Goal: Task Accomplishment & Management: Manage account settings

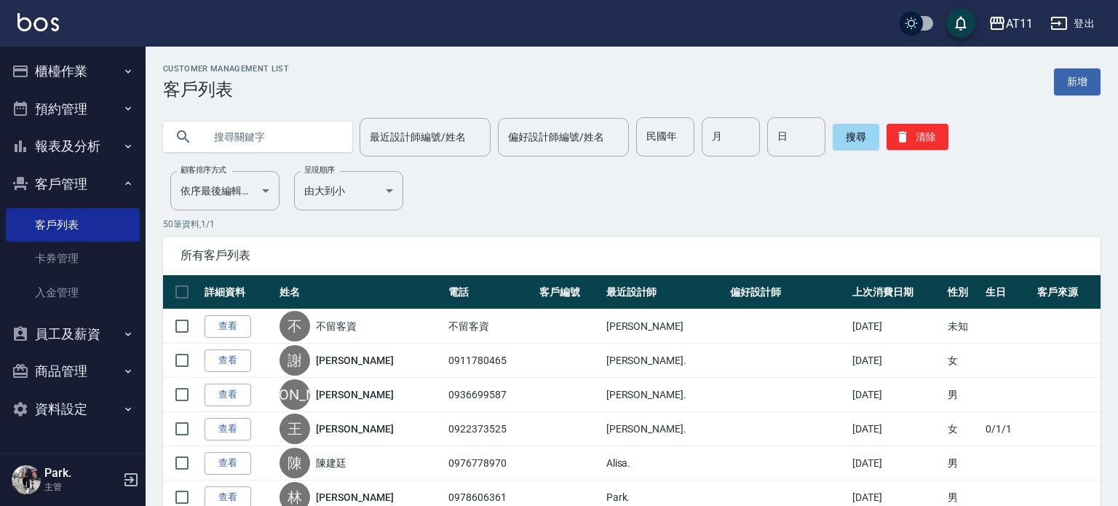
click at [260, 133] on input "text" at bounding box center [272, 136] width 137 height 39
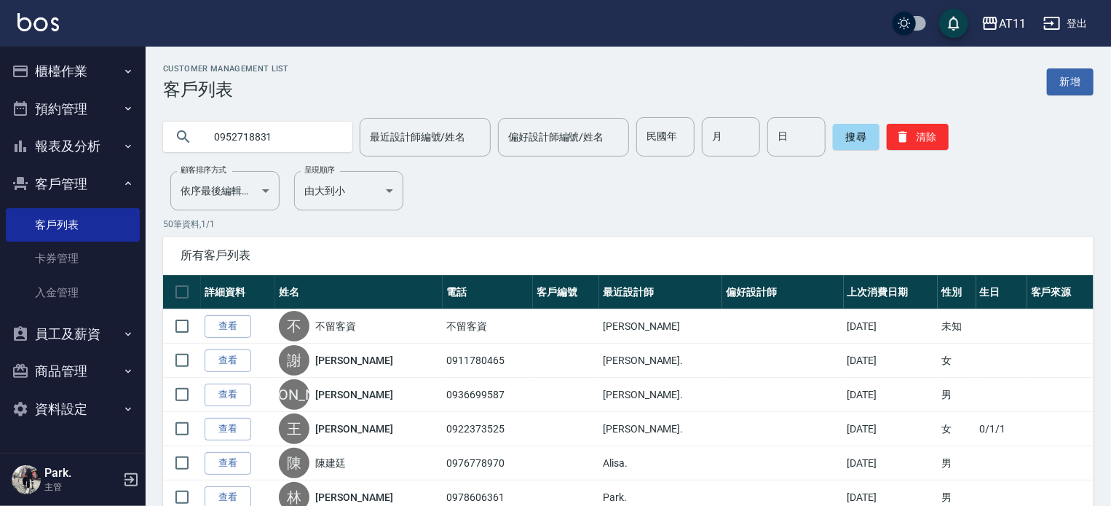
type input "0952718831"
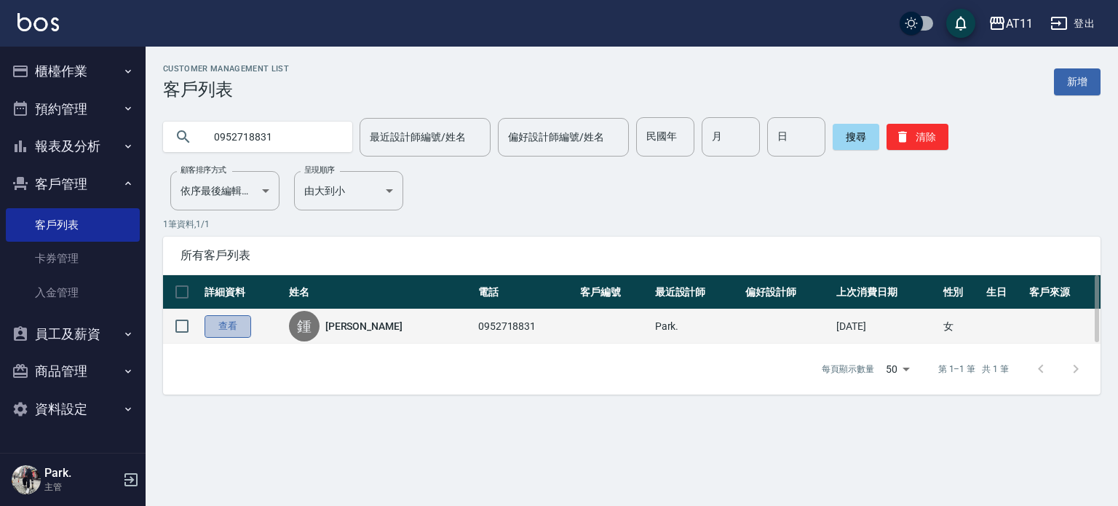
click at [230, 320] on link "查看" at bounding box center [228, 326] width 47 height 23
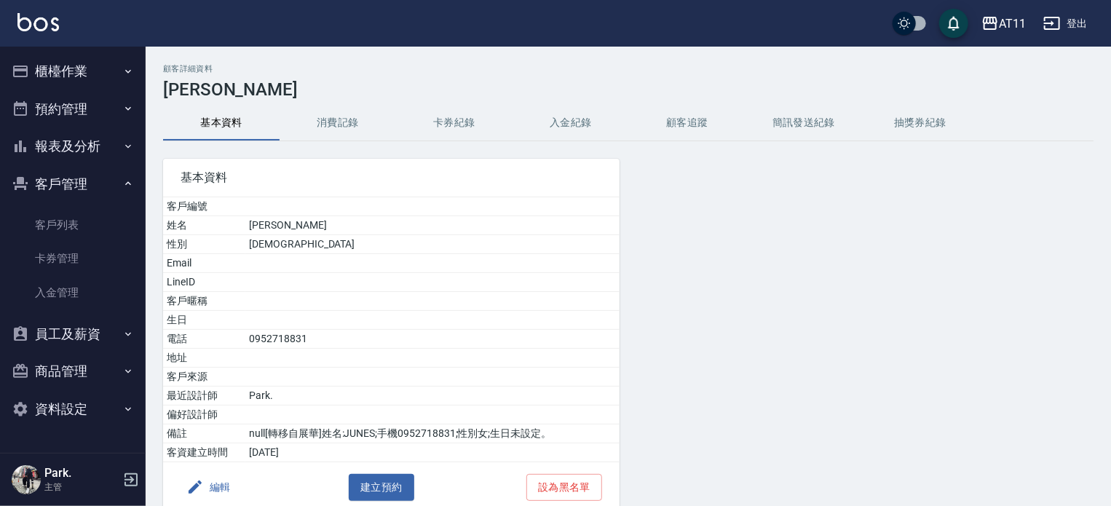
click at [587, 119] on button "入金紀錄" at bounding box center [570, 123] width 116 height 35
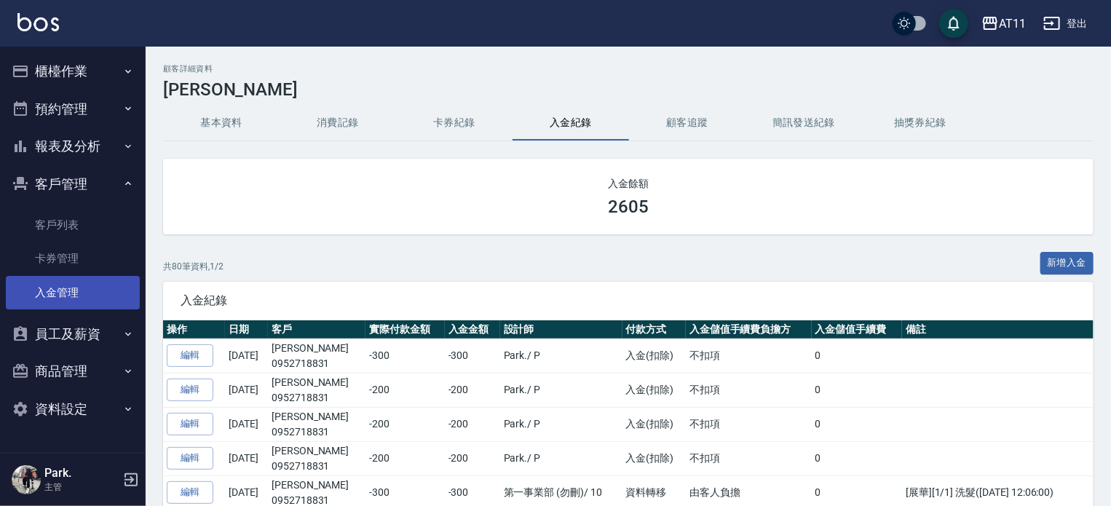
click at [52, 283] on link "入金管理" at bounding box center [73, 292] width 134 height 33
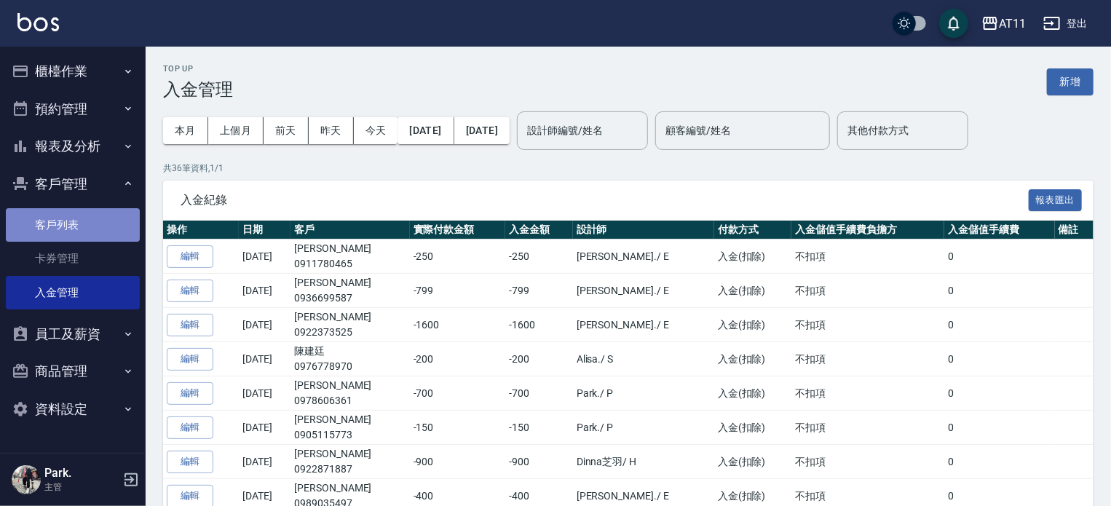
click at [95, 219] on link "客戶列表" at bounding box center [73, 224] width 134 height 33
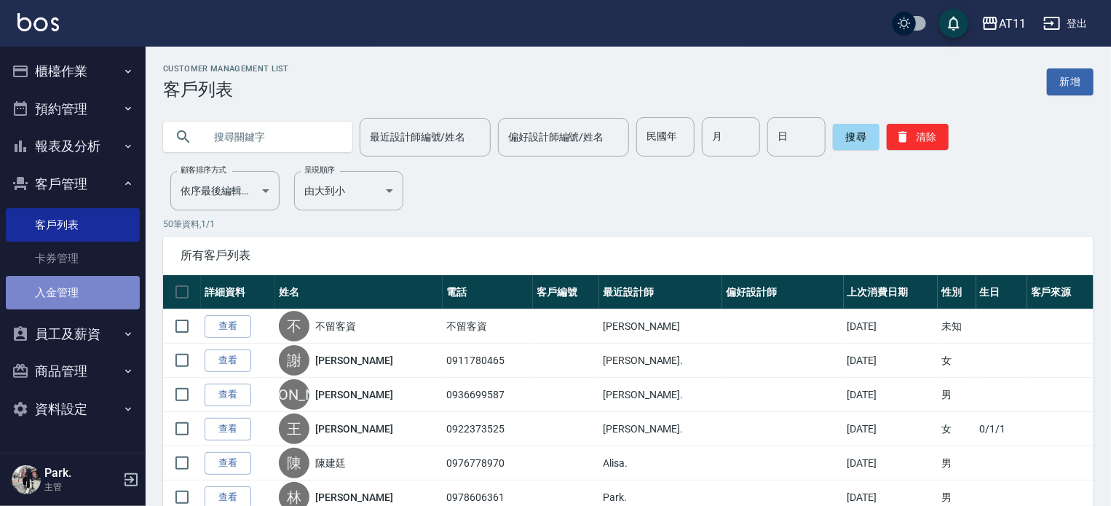
click at [66, 295] on link "入金管理" at bounding box center [73, 292] width 134 height 33
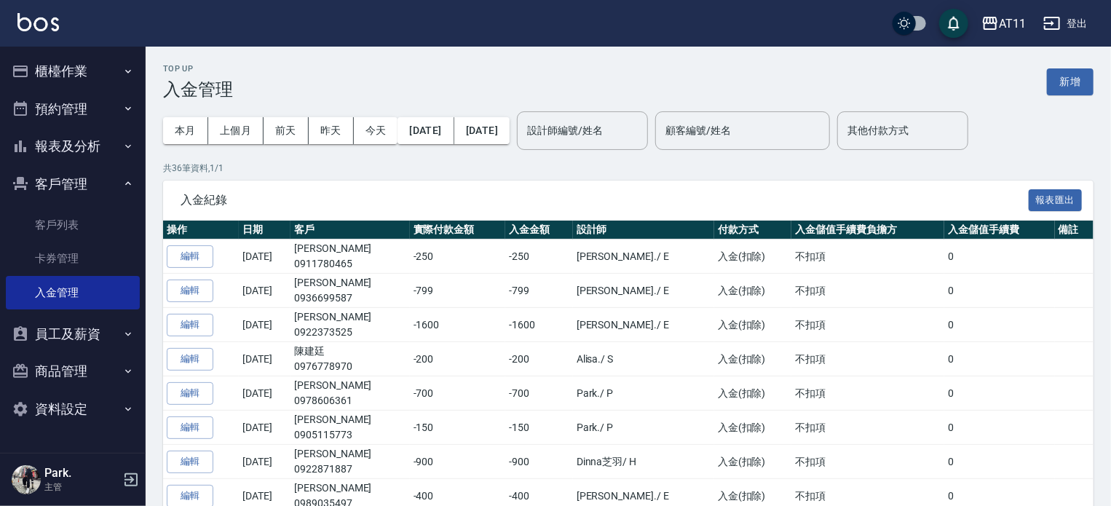
click at [1070, 80] on button "新增" at bounding box center [1070, 81] width 47 height 27
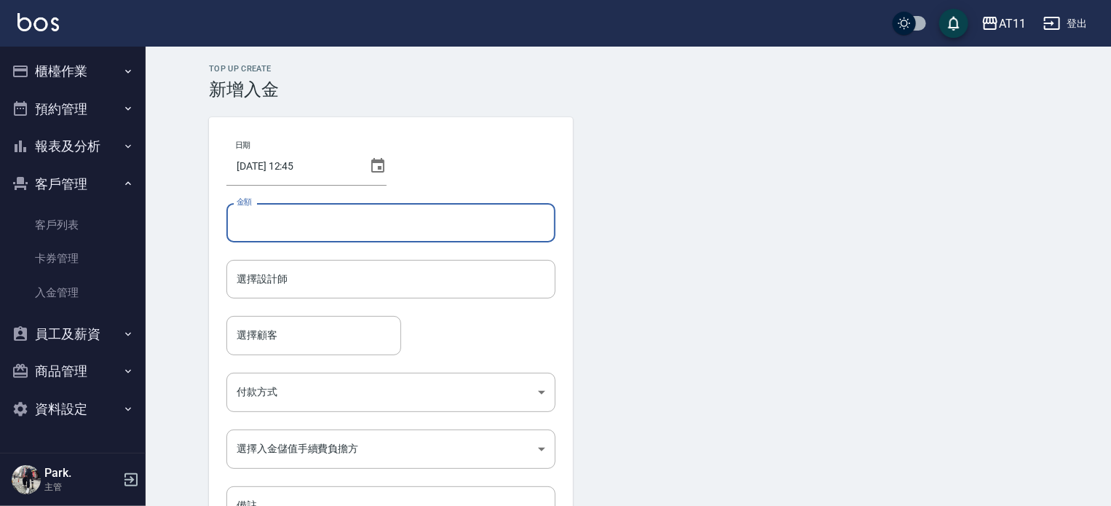
click at [327, 218] on input "金額" at bounding box center [390, 222] width 329 height 39
type input "-250"
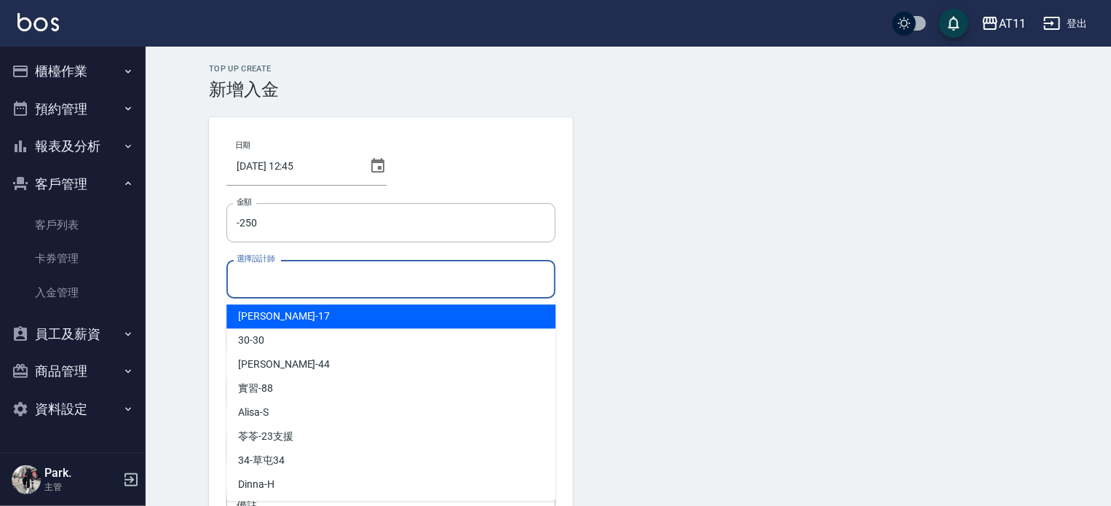
click at [362, 291] on input "選擇設計師" at bounding box center [391, 278] width 316 height 25
type input "ㄣ"
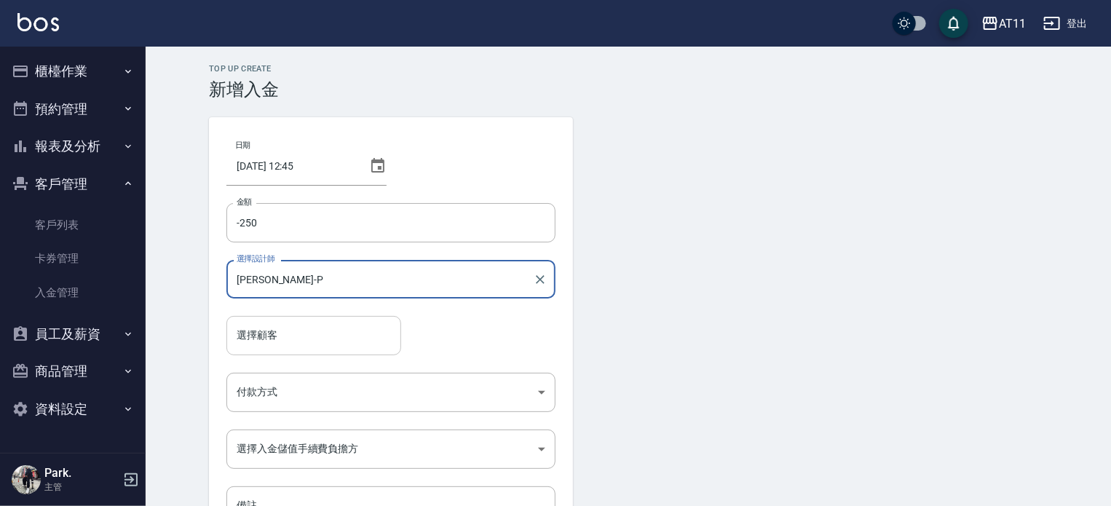
type input "Park-P"
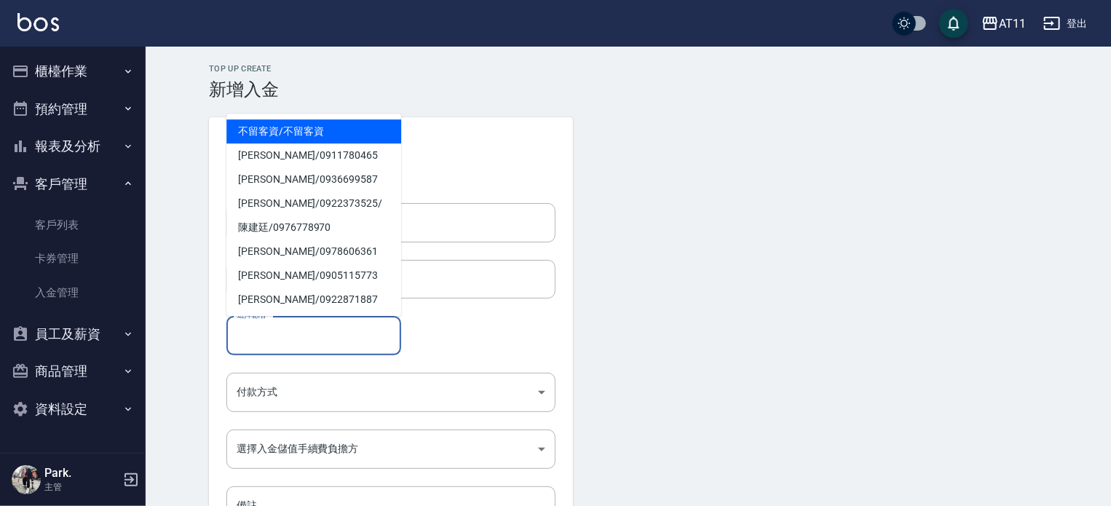
click at [323, 341] on input "選擇顧客" at bounding box center [314, 334] width 162 height 25
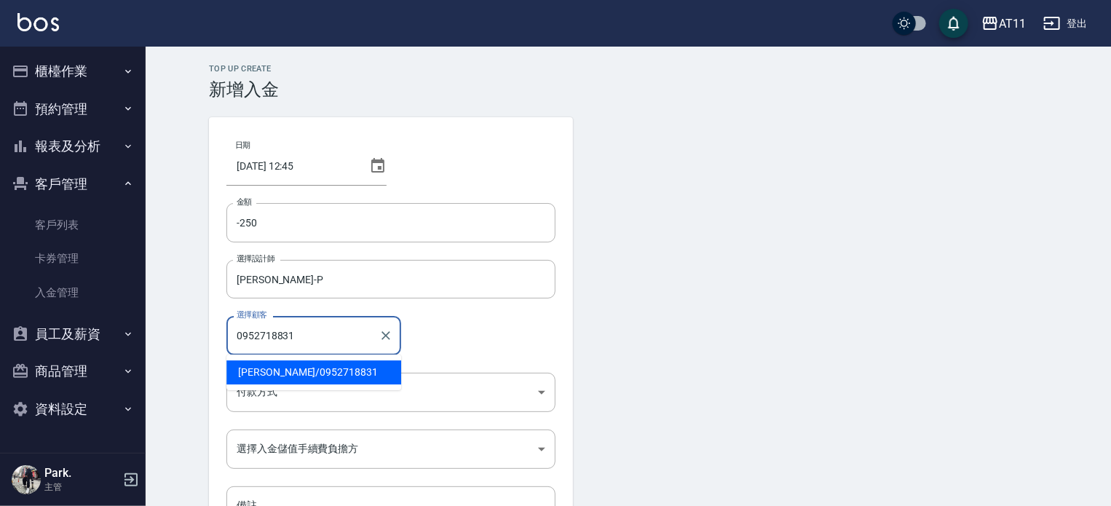
click at [311, 373] on span "鍾宜君 / 0952718831" at bounding box center [313, 372] width 175 height 24
type input "鍾宜君/0952718831"
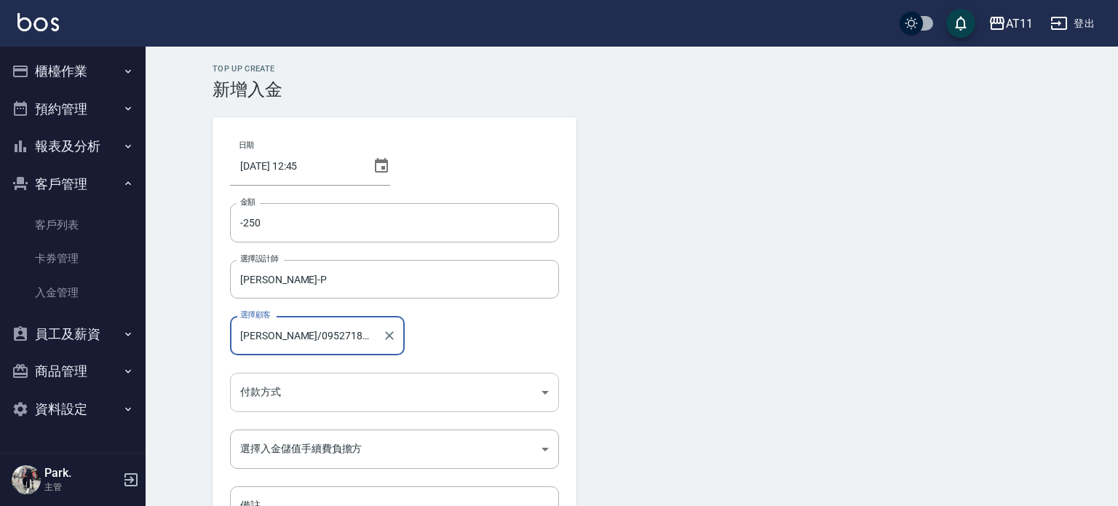
click at [317, 394] on body "AT11 登出 櫃檯作業 打帳單 帳單列表 現金收支登錄 材料自購登錄 每日結帳 排班表 現場電腦打卡 掃碼打卡 預約管理 預約管理 單日預約紀錄 單週預約紀…" at bounding box center [559, 302] width 1118 height 604
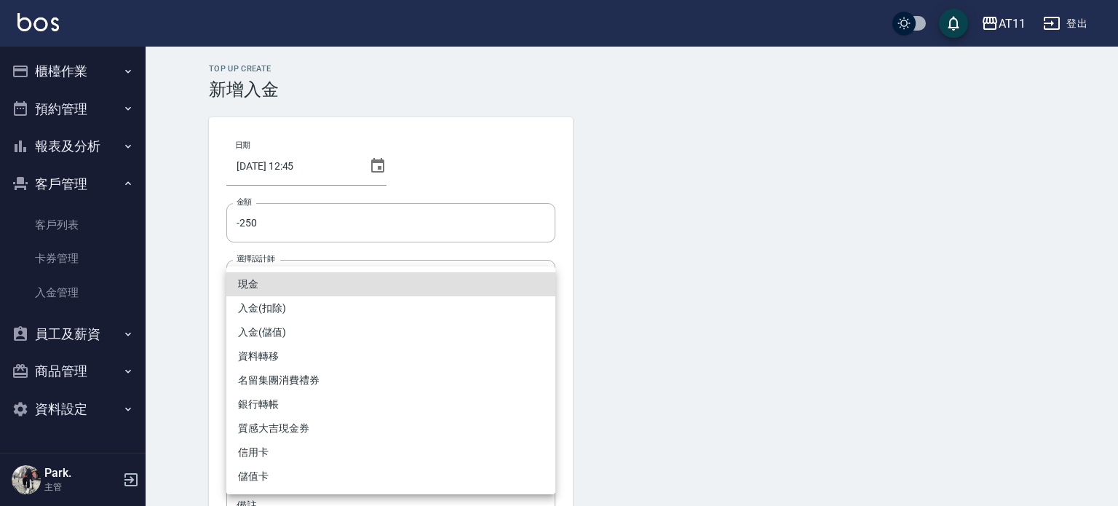
click at [326, 313] on li "入金(扣除)" at bounding box center [390, 308] width 329 height 24
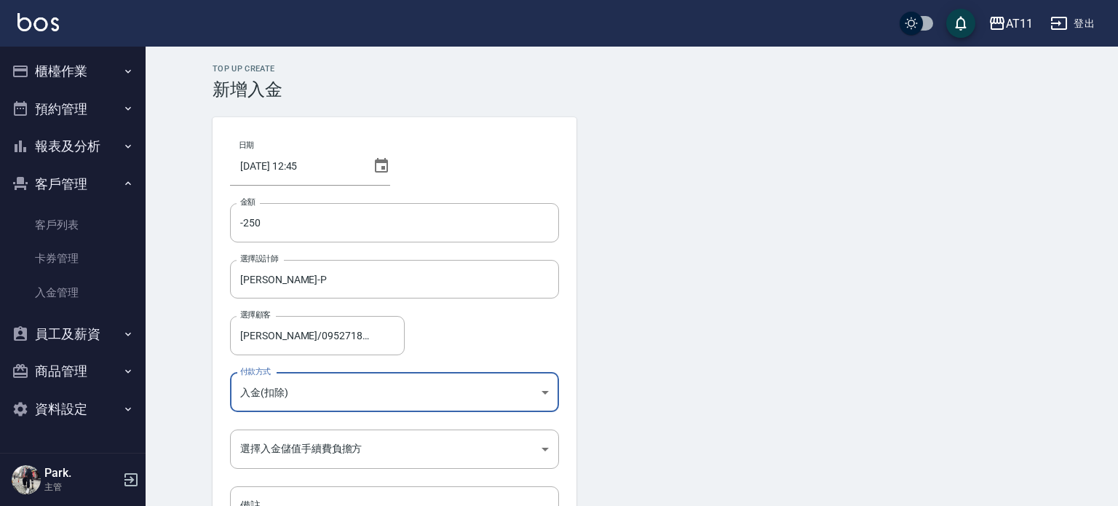
type input "入金(扣除)"
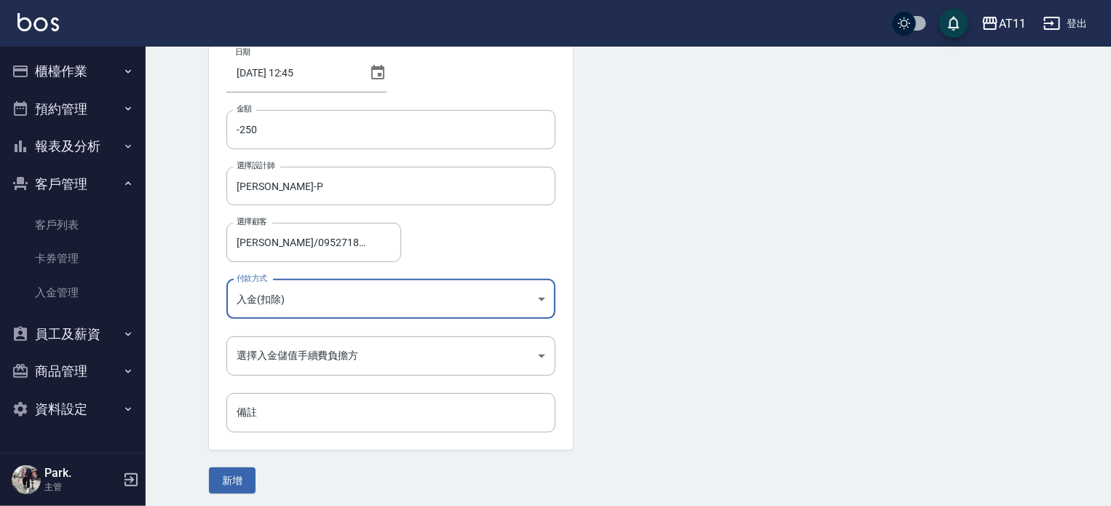
scroll to position [98, 0]
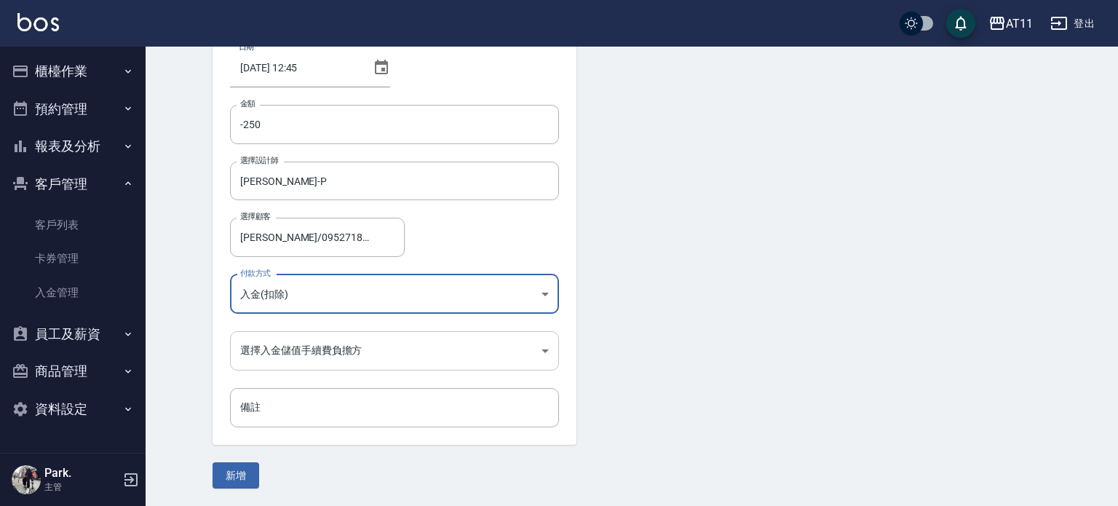
click at [390, 344] on body "AT11 登出 櫃檯作業 打帳單 帳單列表 現金收支登錄 材料自購登錄 每日結帳 排班表 現場電腦打卡 掃碼打卡 預約管理 預約管理 單日預約紀錄 單週預約紀…" at bounding box center [559, 204] width 1118 height 604
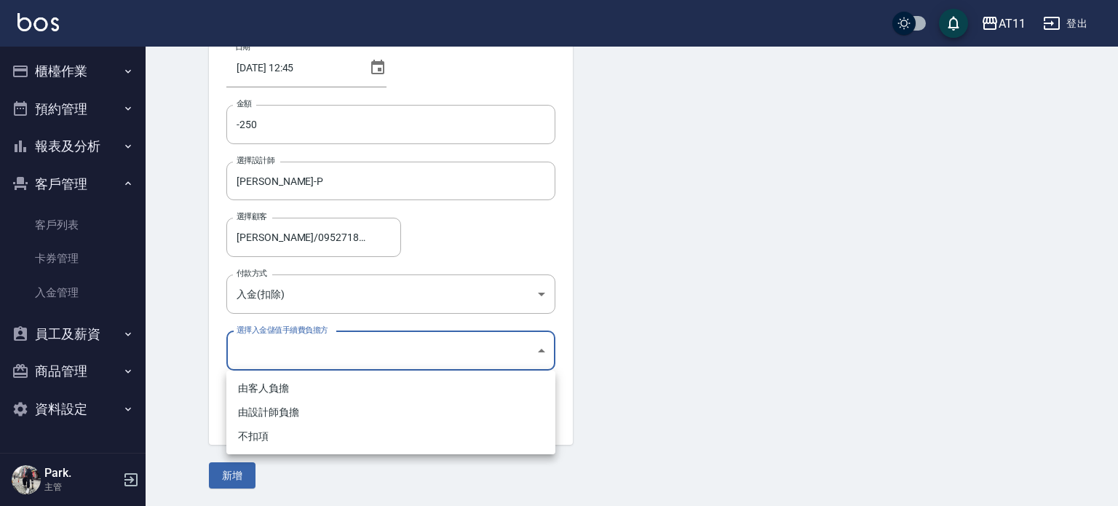
drag, startPoint x: 374, startPoint y: 427, endPoint x: 329, endPoint y: 445, distance: 48.4
click at [372, 429] on li "不扣項" at bounding box center [390, 436] width 329 height 24
type input "WITHOUTHANDLINGFEE"
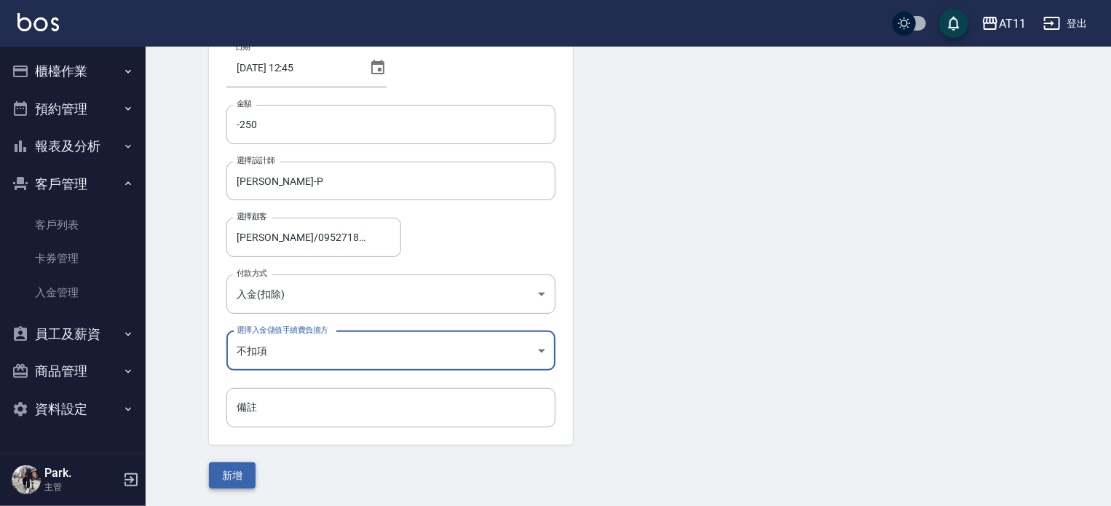
click at [236, 472] on button "新增" at bounding box center [232, 475] width 47 height 27
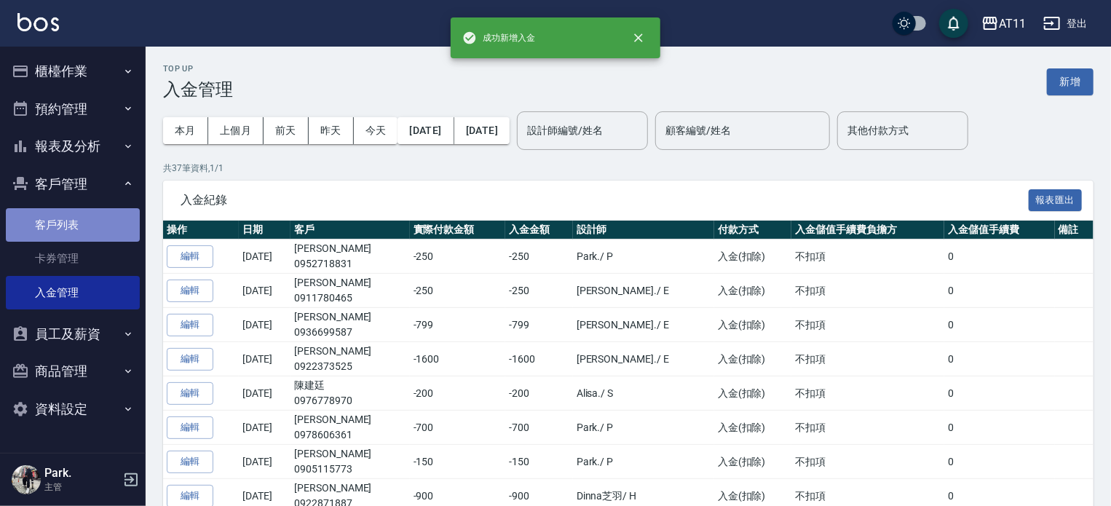
click at [68, 222] on link "客戶列表" at bounding box center [73, 224] width 134 height 33
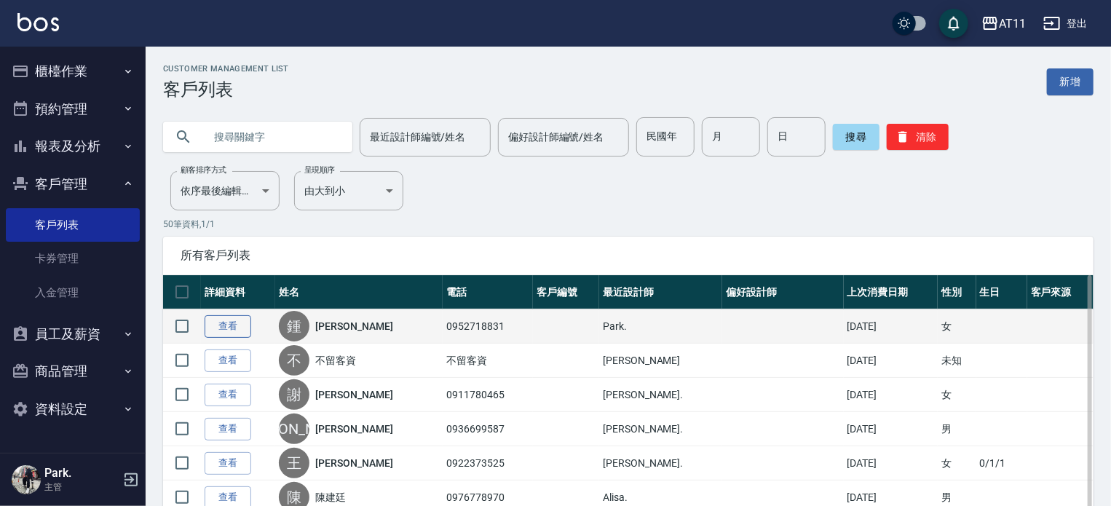
click at [223, 315] on link "查看" at bounding box center [228, 326] width 47 height 23
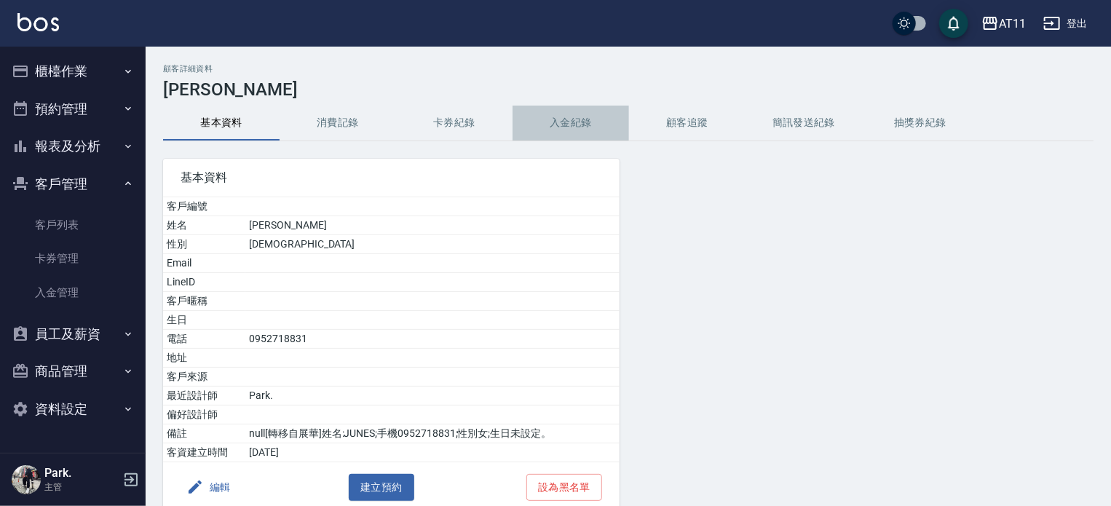
click at [568, 116] on button "入金紀錄" at bounding box center [570, 123] width 116 height 35
